Goal: Book appointment/travel/reservation

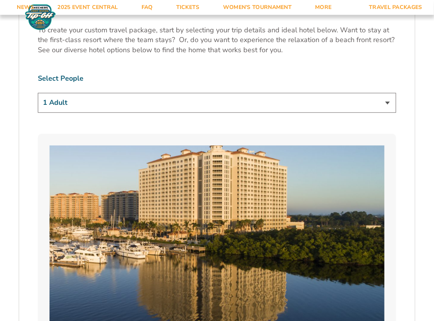
scroll to position [545, 0]
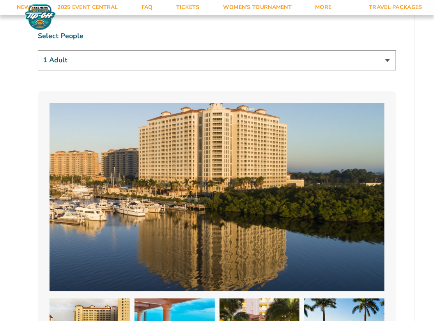
click at [345, 50] on select "1 Adult 2 Adults 3 Adults 4 Adults 2 Adults + 1 Child 2 Adults + 2 Children 2 A…" at bounding box center [217, 60] width 358 height 20
select select "2 Adults"
click at [38, 50] on select "1 Adult 2 Adults 3 Adults 4 Adults 2 Adults + 1 Child 2 Adults + 2 Children 2 A…" at bounding box center [217, 60] width 358 height 20
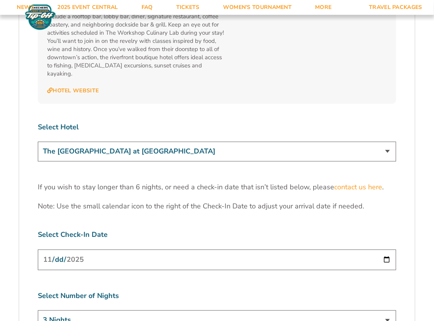
scroll to position [2300, 0]
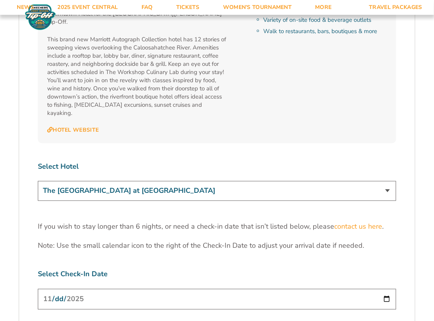
click at [273, 181] on select "The [GEOGRAPHIC_DATA] at [GEOGRAPHIC_DATA] [GEOGRAPHIC_DATA] [GEOGRAPHIC_DATA],…" at bounding box center [217, 191] width 358 height 20
select select "18478"
click at [38, 181] on select "The [GEOGRAPHIC_DATA] at [GEOGRAPHIC_DATA] [GEOGRAPHIC_DATA] [GEOGRAPHIC_DATA],…" at bounding box center [217, 191] width 358 height 20
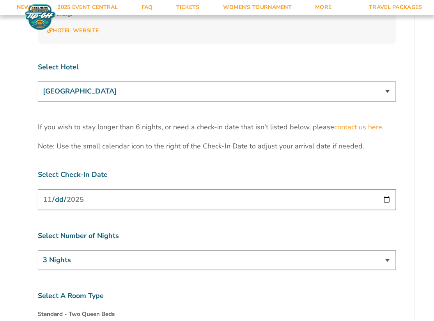
scroll to position [2417, 0]
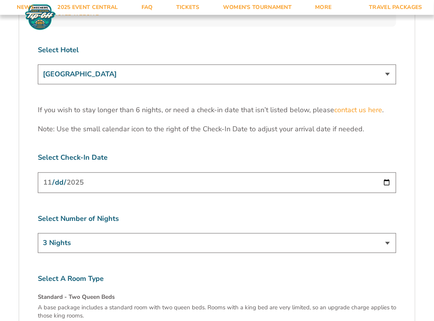
click at [120, 173] on input "[DATE]" at bounding box center [217, 183] width 358 height 21
click at [223, 173] on input "[DATE]" at bounding box center [217, 183] width 358 height 21
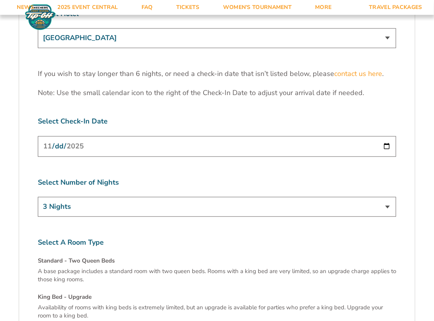
scroll to position [2495, 0]
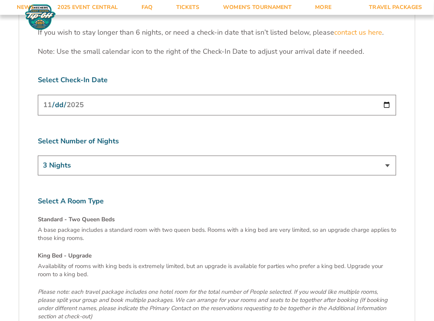
click at [179, 197] on div "Select A Room Type Standard - Two Queen Beds A base package includes a standard…" at bounding box center [217, 275] width 358 height 156
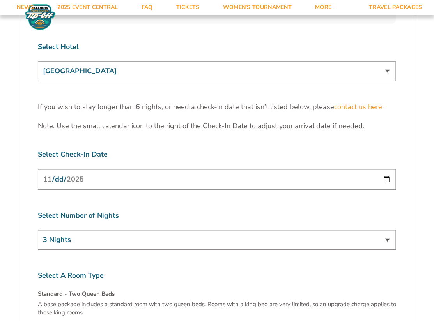
scroll to position [2417, 0]
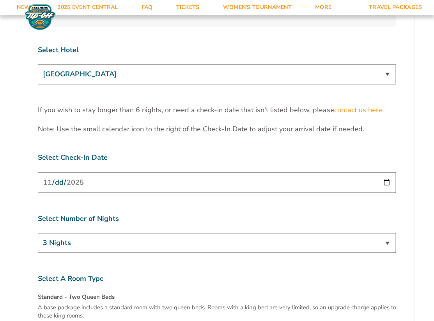
click at [198, 173] on input "[DATE]" at bounding box center [217, 183] width 358 height 21
click at [386, 173] on input "[DATE]" at bounding box center [217, 183] width 358 height 21
type input "[DATE]"
click at [388, 234] on select "3 Nights 4 Nights 5 Nights 6 Nights" at bounding box center [217, 244] width 358 height 20
click at [38, 234] on select "3 Nights 4 Nights 5 Nights 6 Nights" at bounding box center [217, 244] width 358 height 20
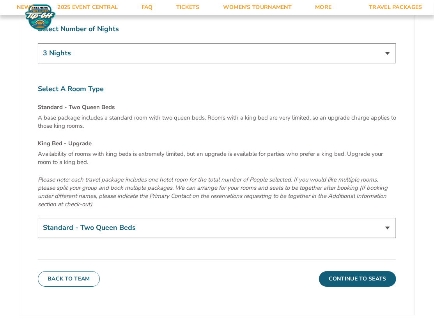
scroll to position [2612, 0]
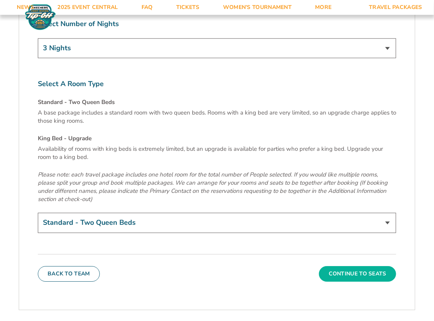
click at [371, 266] on button "Continue To Seats" at bounding box center [357, 274] width 77 height 16
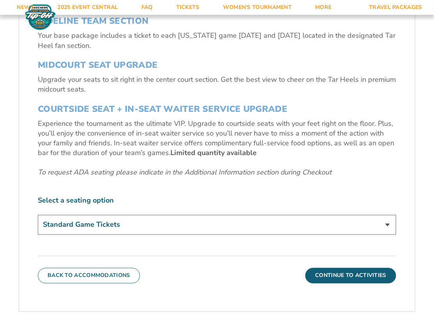
scroll to position [308, 0]
click at [198, 218] on select "Standard Game Tickets Midcourt Seat Upgrade (+$140 per person) Courtside Seat +…" at bounding box center [217, 226] width 358 height 20
click at [38, 216] on select "Standard Game Tickets Midcourt Seat Upgrade (+$140 per person) Courtside Seat +…" at bounding box center [217, 226] width 358 height 20
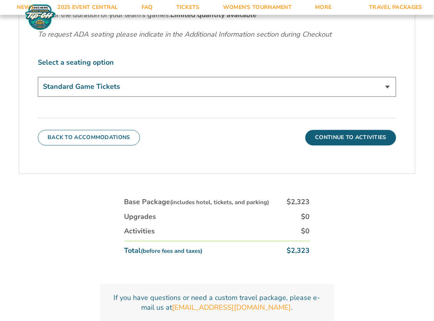
scroll to position [464, 0]
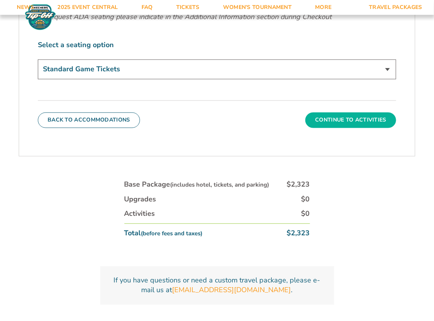
click at [325, 117] on button "Continue To Activities" at bounding box center [350, 121] width 91 height 16
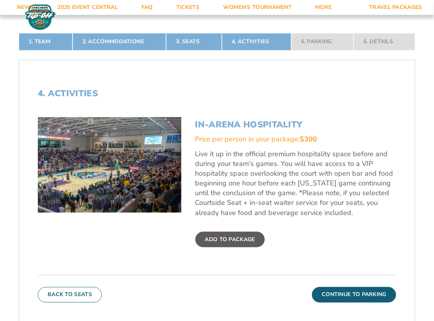
scroll to position [230, 0]
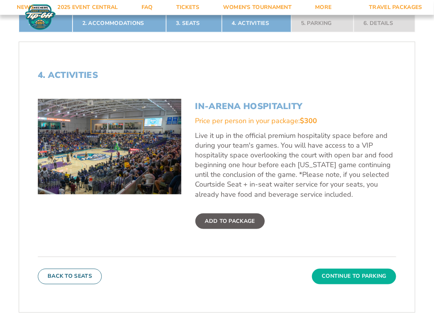
click at [338, 276] on button "Continue To Parking" at bounding box center [354, 277] width 84 height 16
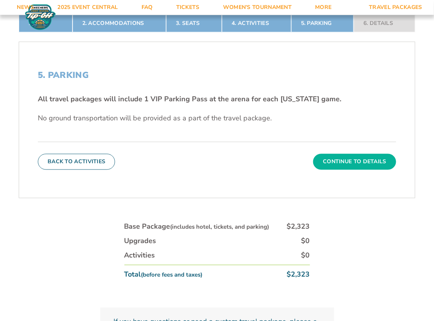
click at [343, 160] on button "Continue To Details" at bounding box center [354, 162] width 83 height 16
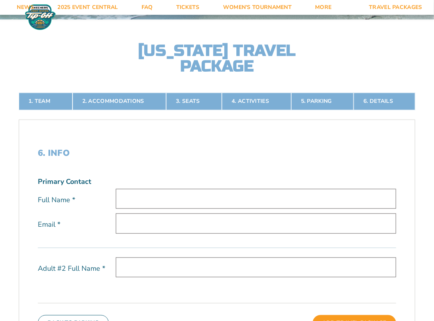
scroll to position [0, 0]
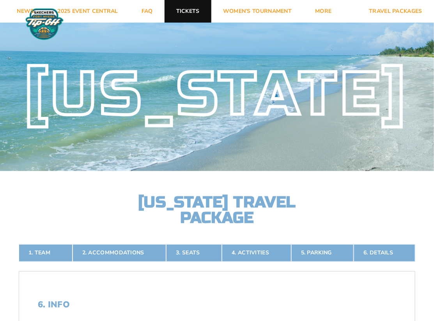
click at [188, 9] on link "Tickets" at bounding box center [188, 11] width 47 height 23
